Goal: Information Seeking & Learning: Learn about a topic

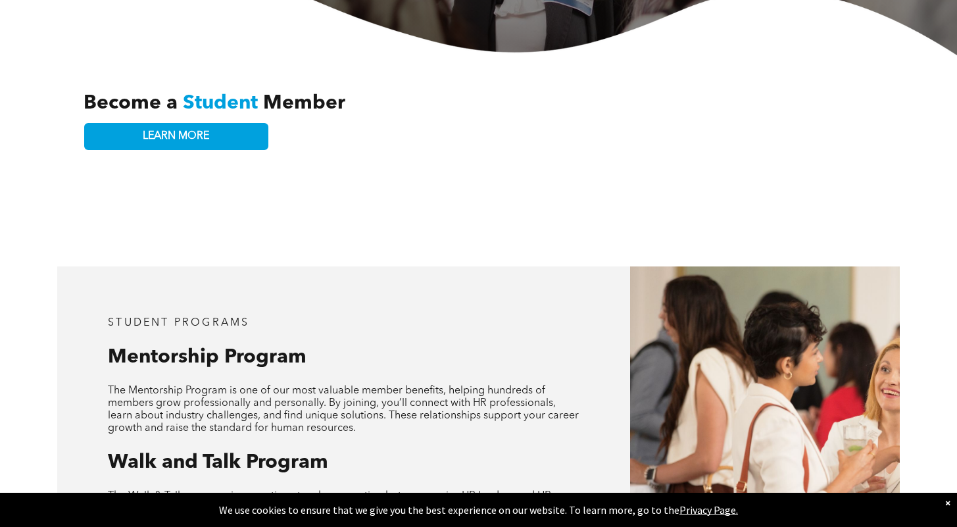
scroll to position [334, 0]
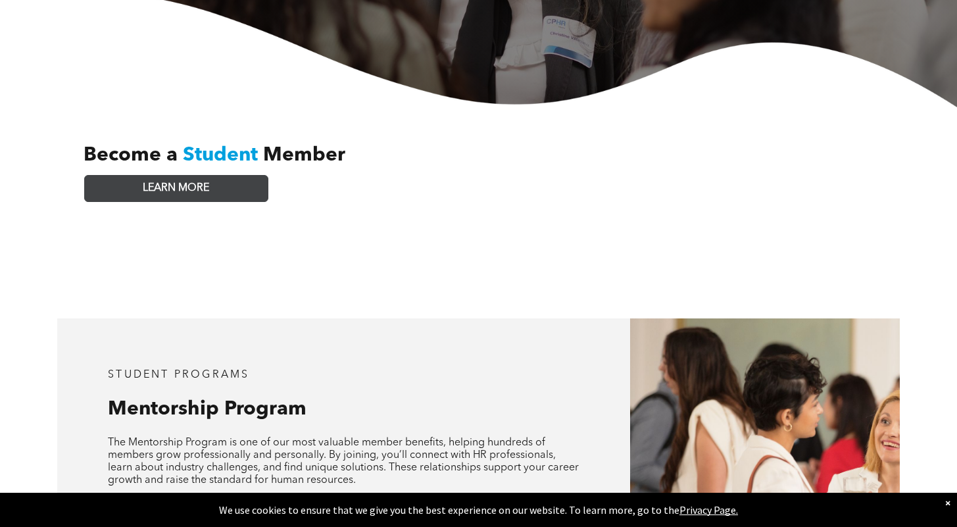
click at [224, 186] on link "LEARN MORE" at bounding box center [176, 188] width 184 height 27
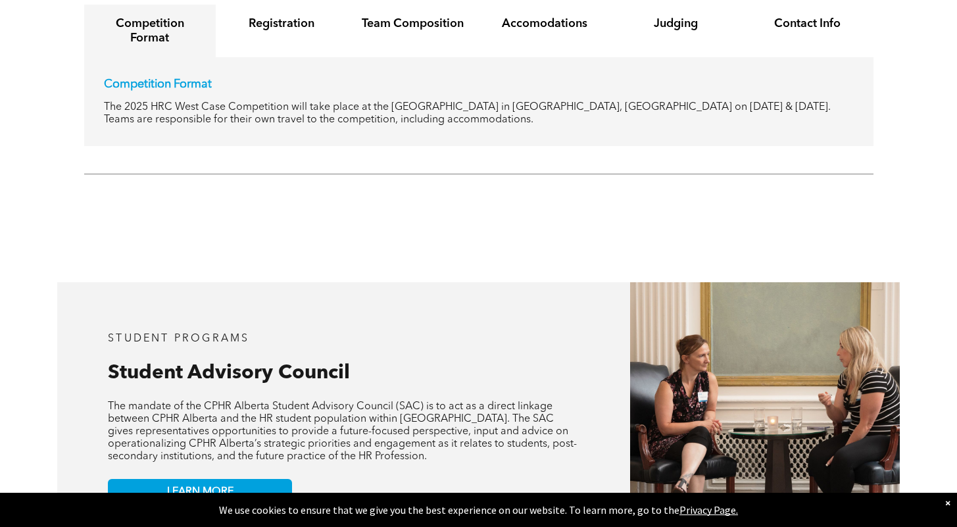
scroll to position [2524, 0]
